Goal: Information Seeking & Learning: Check status

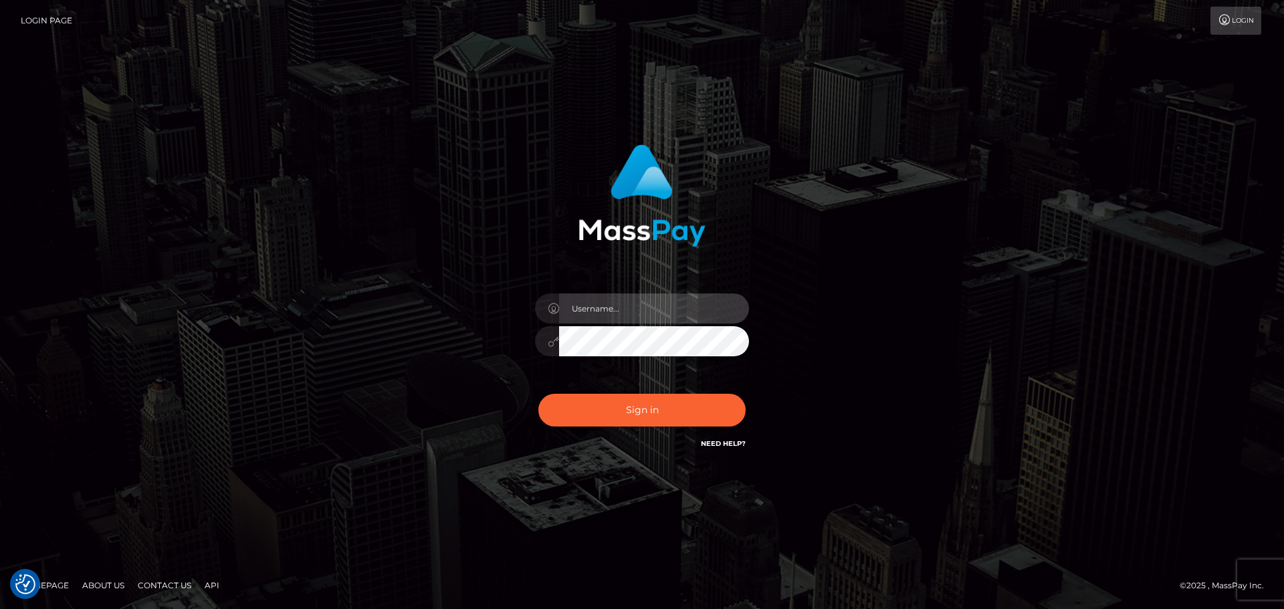
drag, startPoint x: 661, startPoint y: 314, endPoint x: 665, endPoint y: 301, distance: 13.5
click at [661, 314] on input "text" at bounding box center [654, 309] width 190 height 30
type input "Seleen"
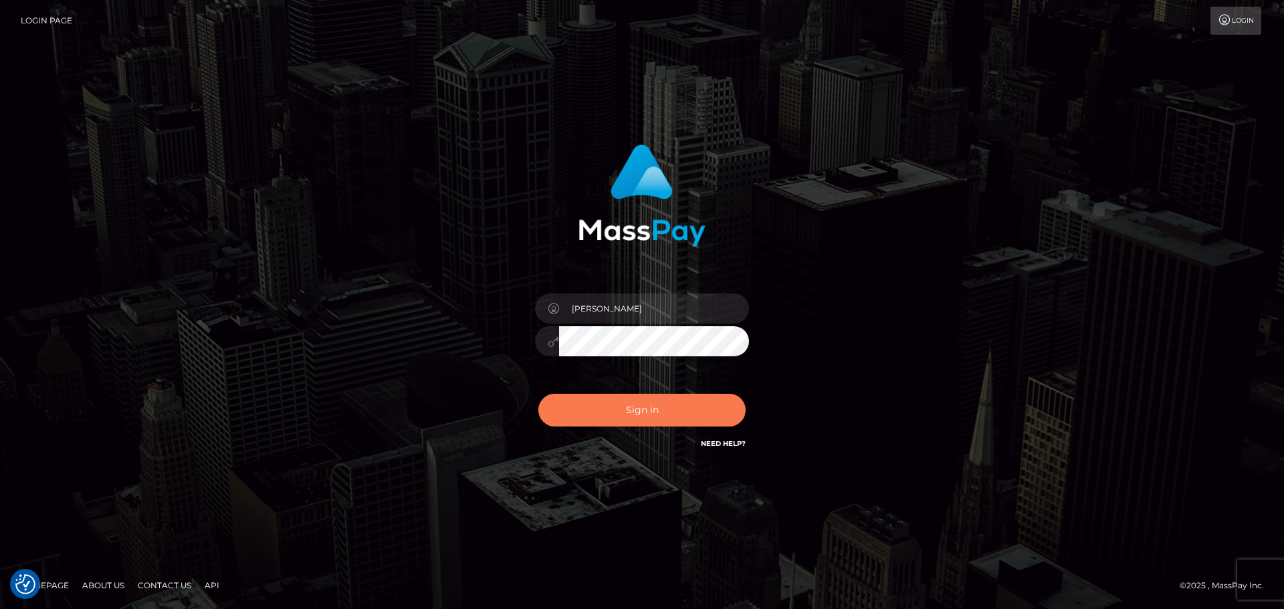
click at [647, 407] on button "Sign in" at bounding box center [641, 410] width 207 height 33
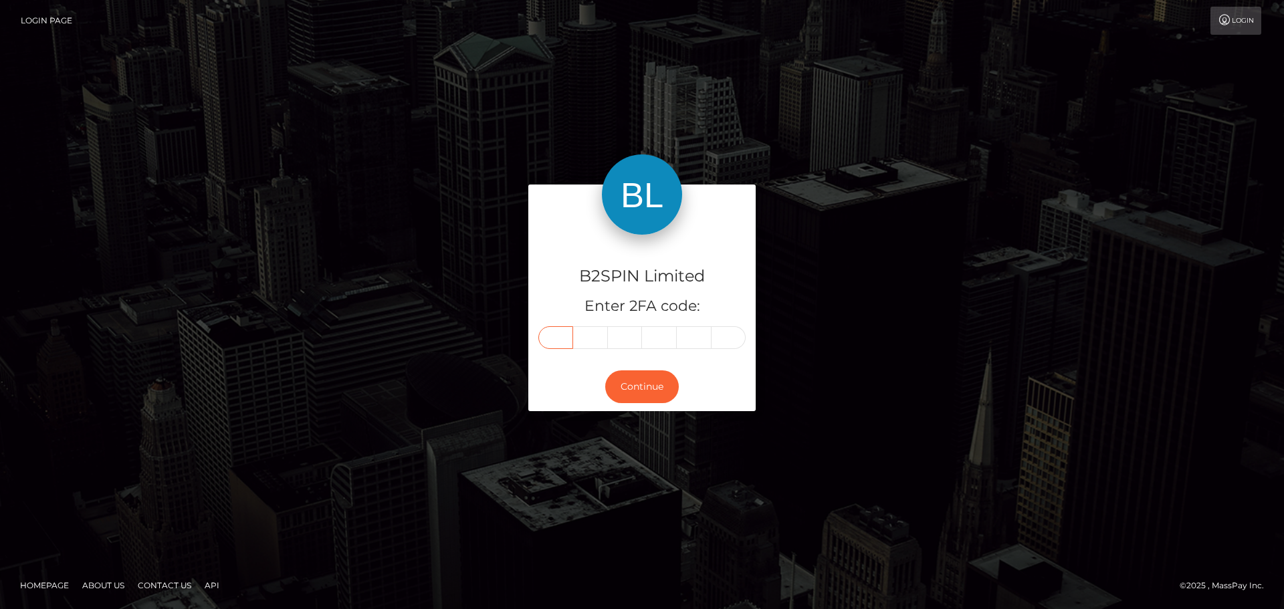
paste input "9"
type input "9"
type input "5"
type input "1"
type input "4"
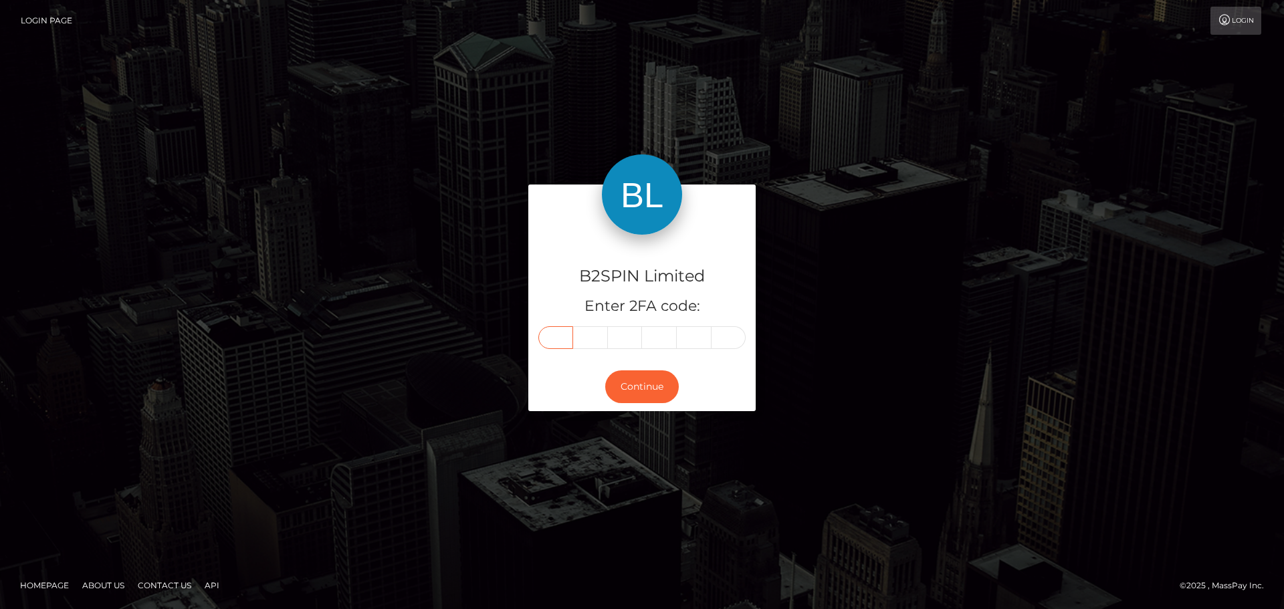
type input "1"
type input "4"
click at [655, 381] on button "Continue" at bounding box center [642, 387] width 74 height 33
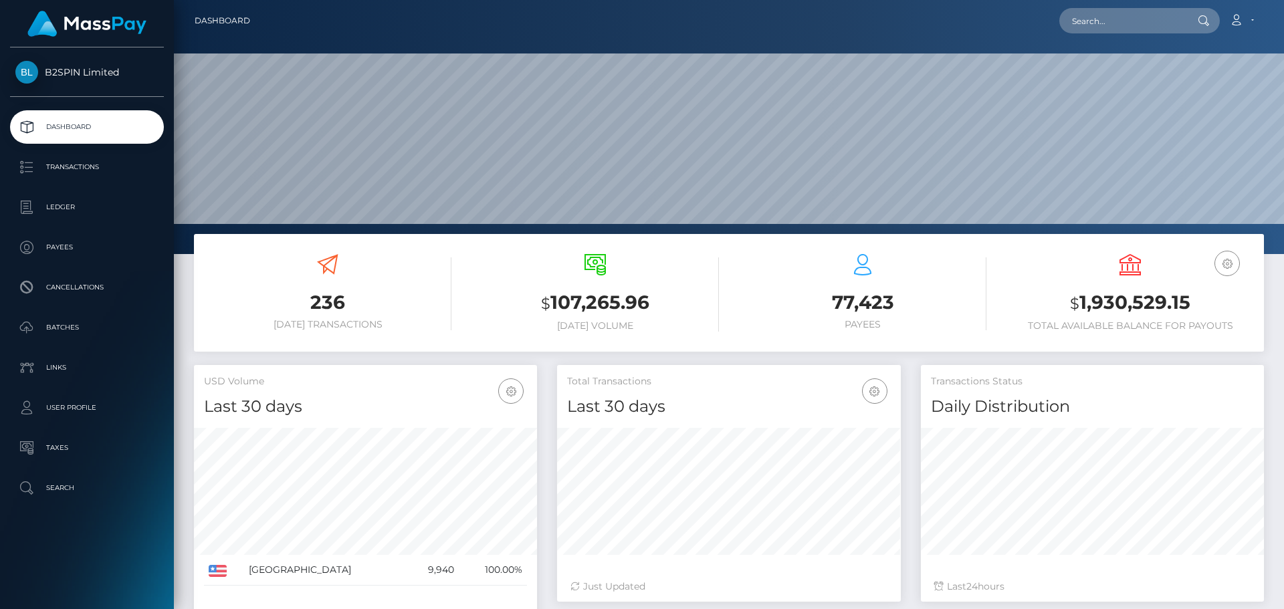
scroll to position [237, 344]
drag, startPoint x: 1130, startPoint y: 13, endPoint x: 1166, endPoint y: 26, distance: 38.3
click at [1130, 13] on input "text" at bounding box center [1122, 20] width 126 height 25
paste input "3297962"
click at [1134, 21] on input "3297962" at bounding box center [1122, 20] width 126 height 25
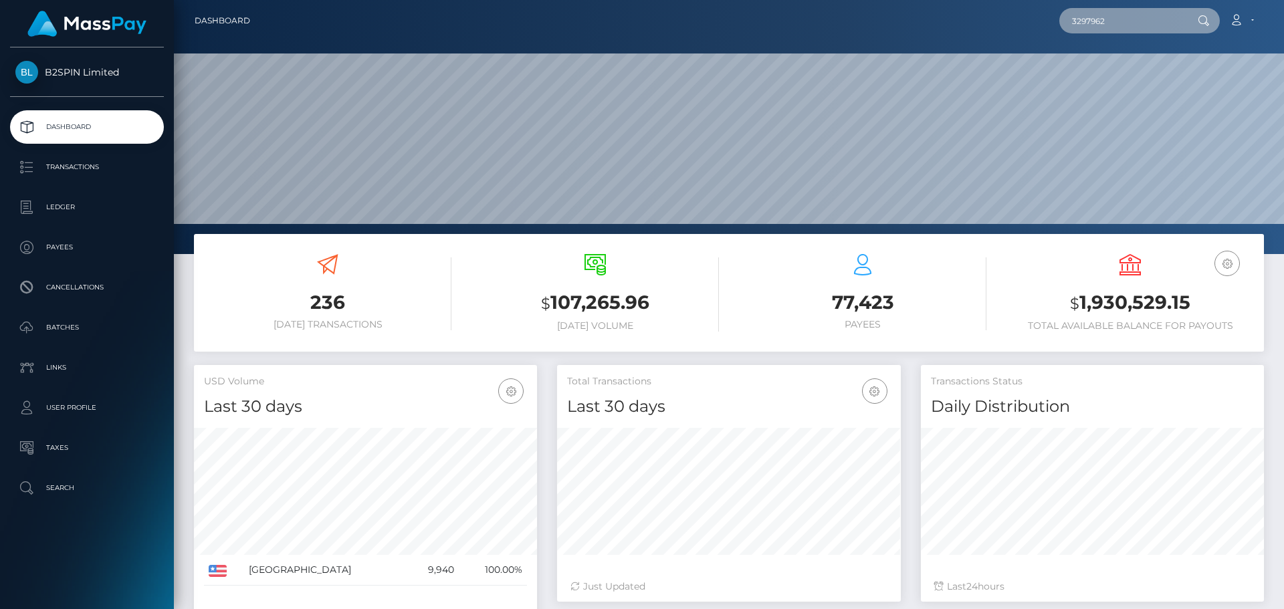
paste input "878"
click at [1126, 17] on input "3297878" at bounding box center [1122, 20] width 126 height 25
paste input "e94ed092-fbdb-4661-993d-499fcc44a50b"
click at [1168, 13] on input "e94ed092-fbdb-4661-993d-499fcc44a50b" at bounding box center [1122, 20] width 126 height 25
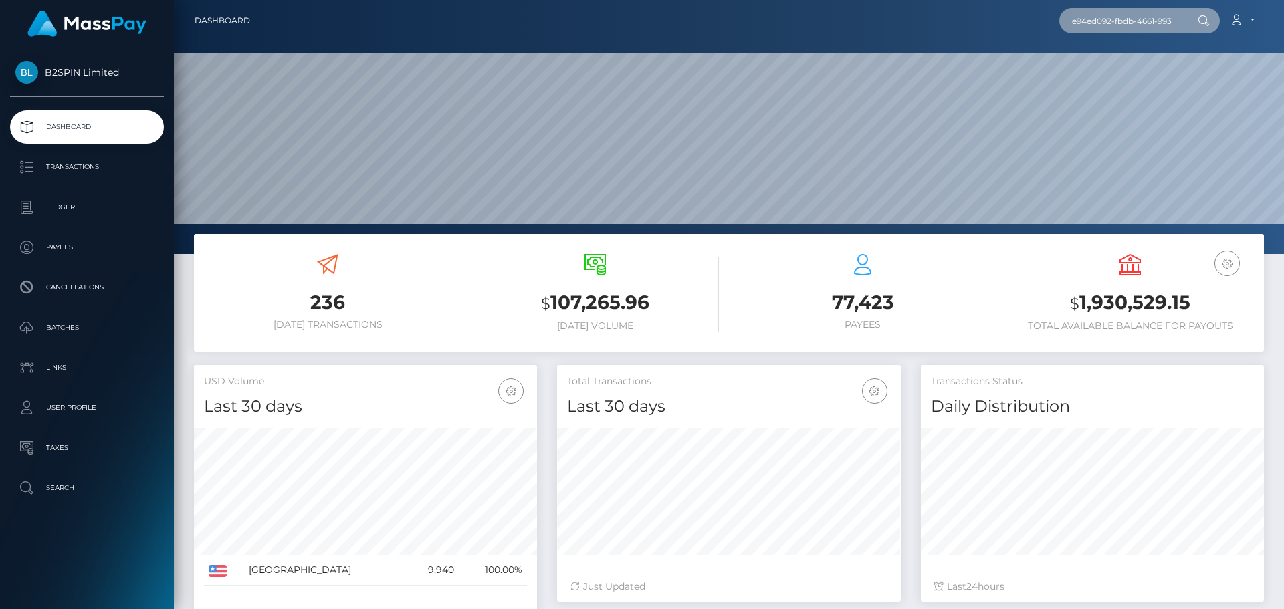
paste input "d0e458cf-e01c-492c-9d7d-542f7af52ad"
click at [1144, 22] on input "d0e458cf-e01c-492c-9d7d-542f7af52adb" at bounding box center [1122, 20] width 126 height 25
paste input "803890076"
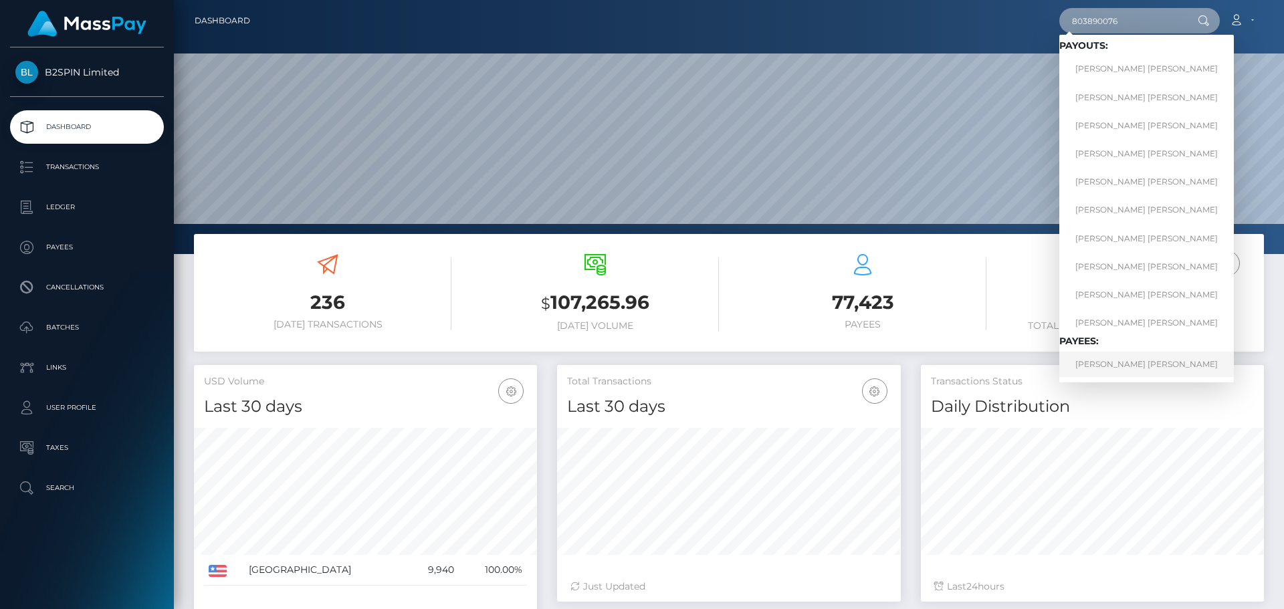
type input "803890076"
click at [1143, 364] on link "SHAWNA LEE BRUNELL" at bounding box center [1146, 364] width 175 height 25
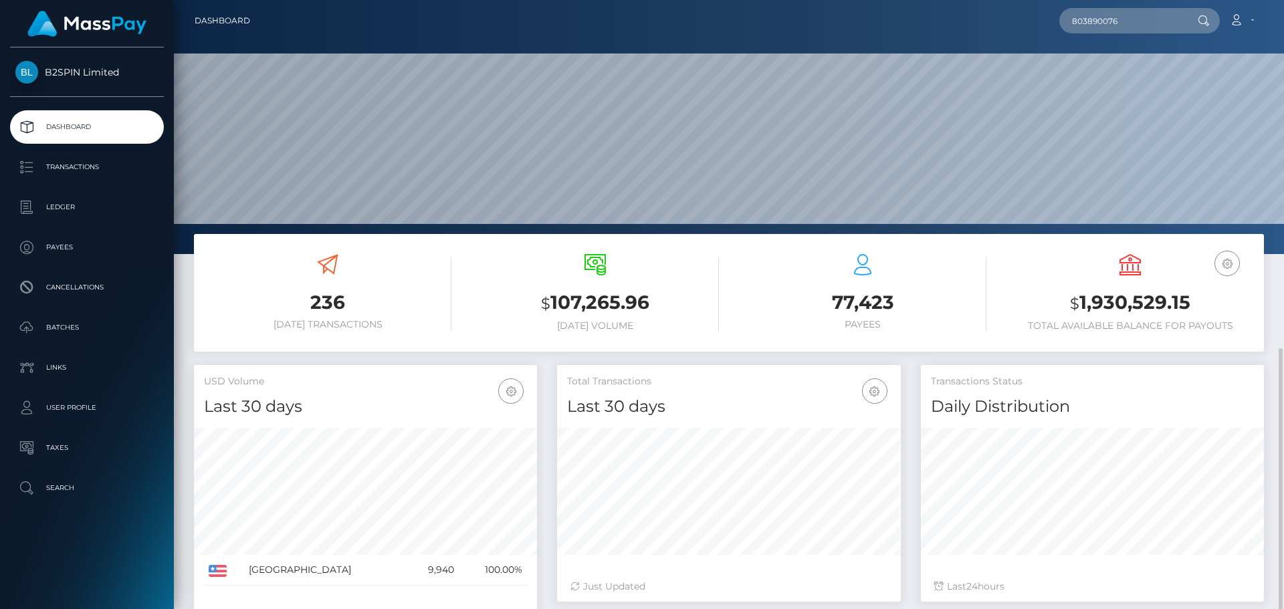
scroll to position [199, 0]
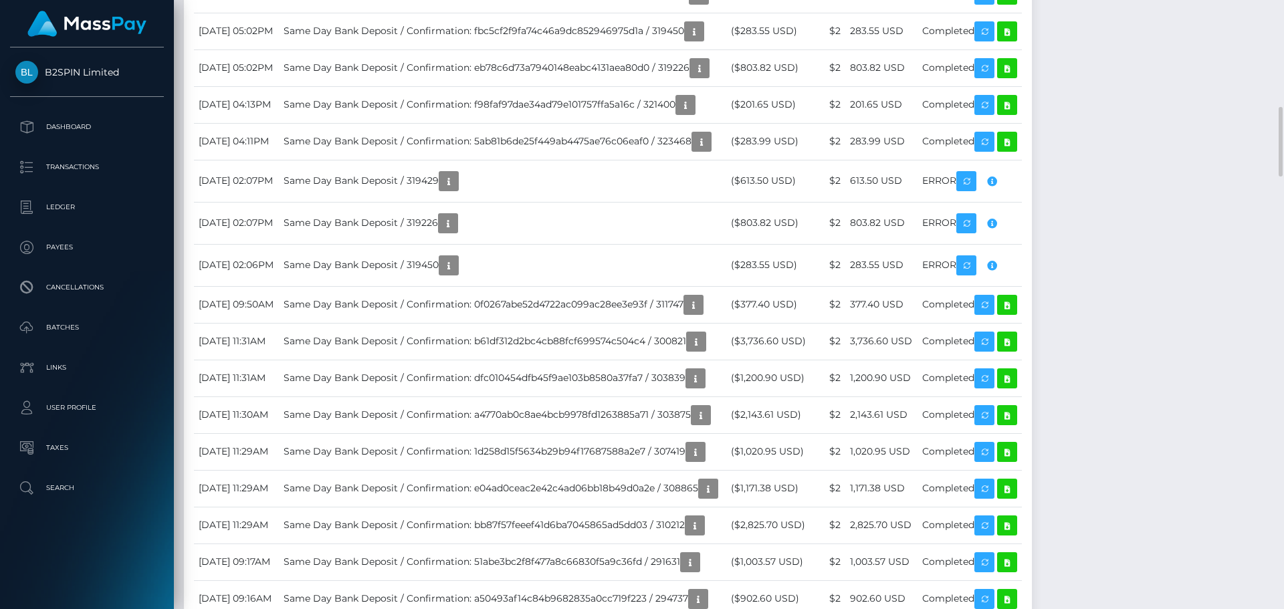
scroll to position [401, 0]
